Goal: Information Seeking & Learning: Learn about a topic

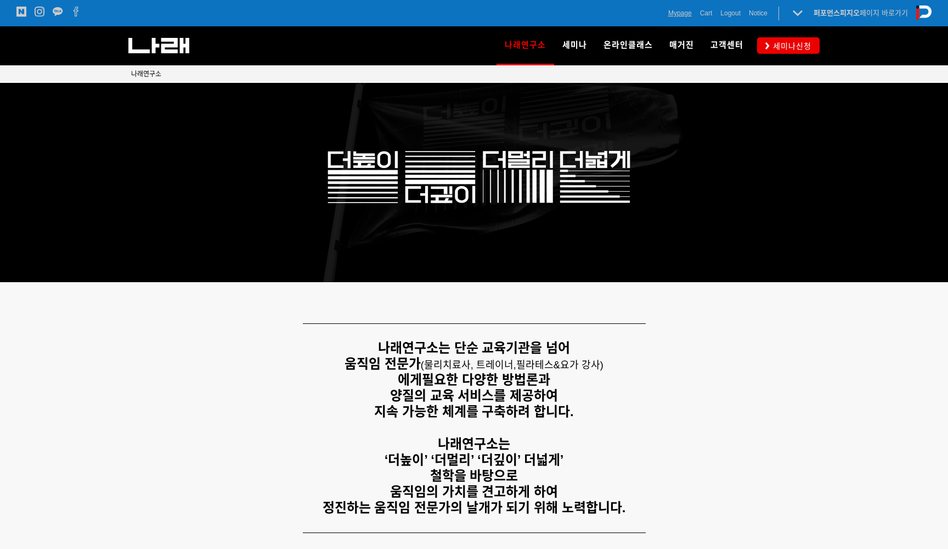
click at [673, 13] on span "Mypage" at bounding box center [680, 13] width 24 height 11
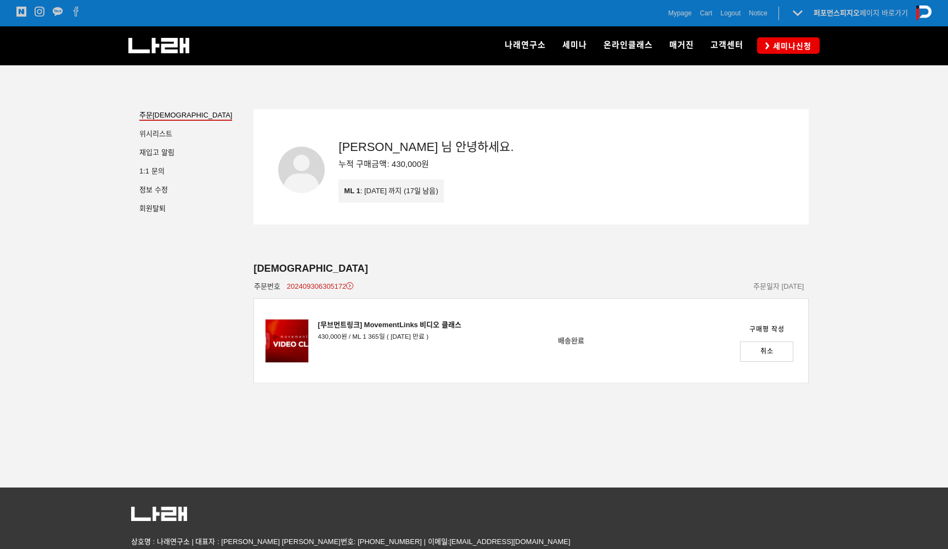
click at [276, 340] on img at bounding box center [287, 341] width 44 height 44
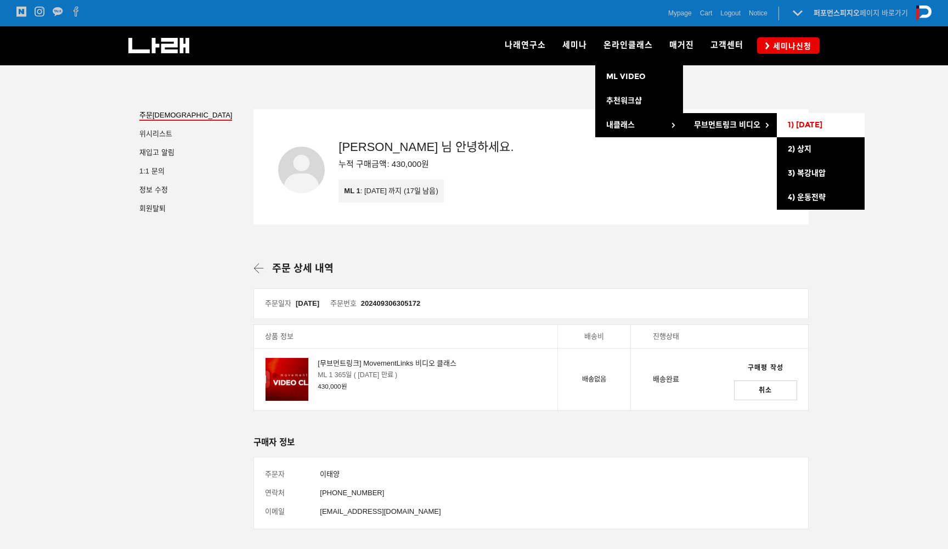
click at [808, 126] on span "1) [DATE]" at bounding box center [805, 124] width 35 height 9
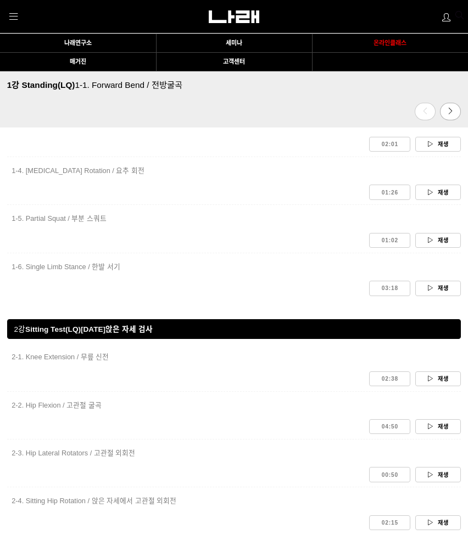
scroll to position [902, 0]
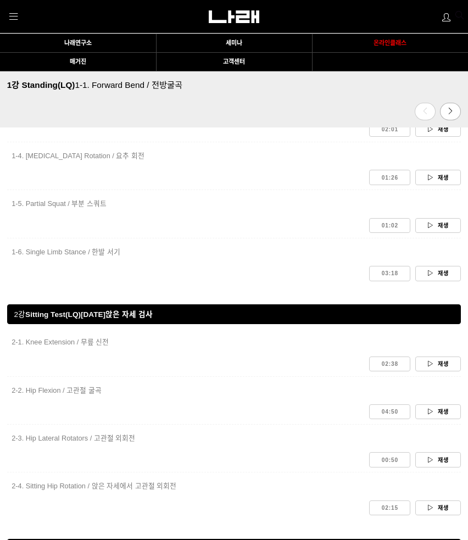
click at [437, 452] on link "재생" at bounding box center [438, 459] width 46 height 15
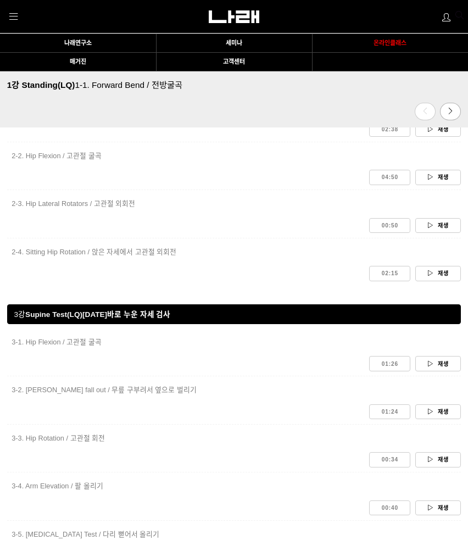
scroll to position [1151, 0]
